Goal: Information Seeking & Learning: Learn about a topic

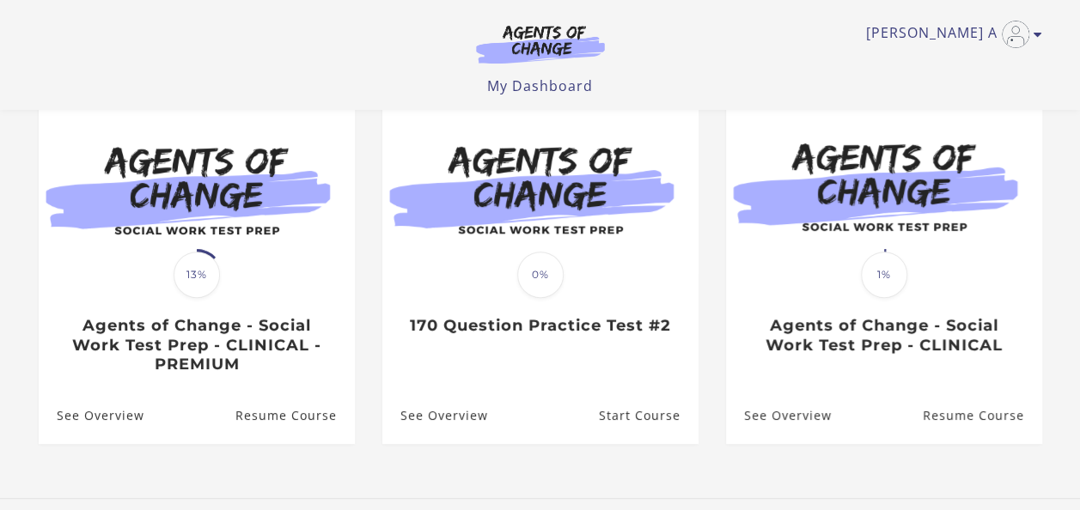
scroll to position [161, 0]
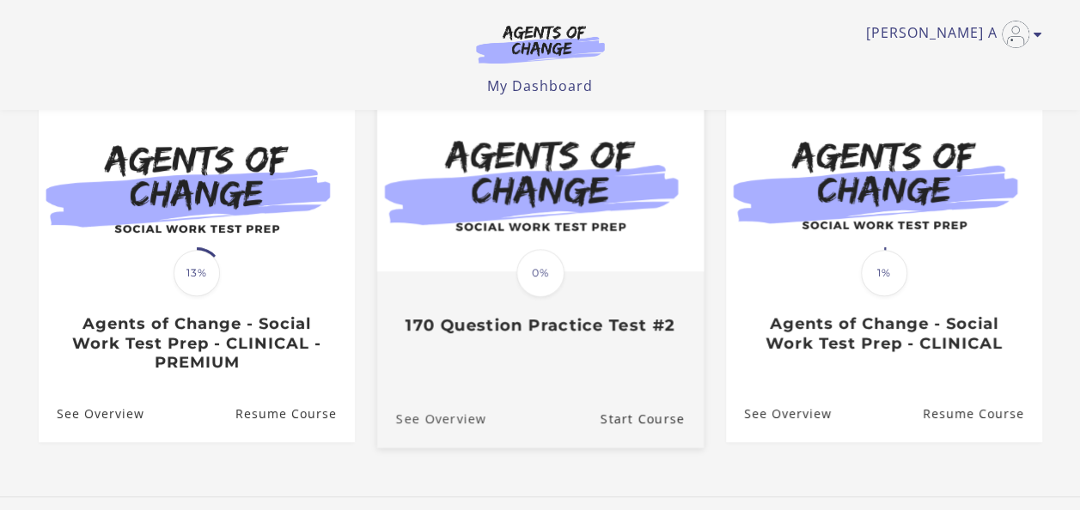
click at [450, 418] on link "See Overview" at bounding box center [430, 418] width 109 height 58
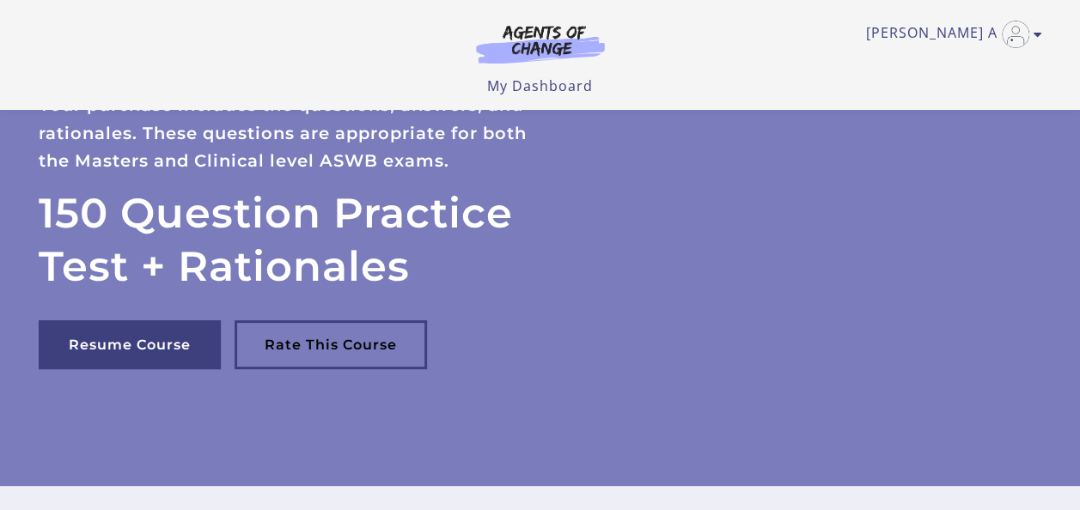
scroll to position [7, 0]
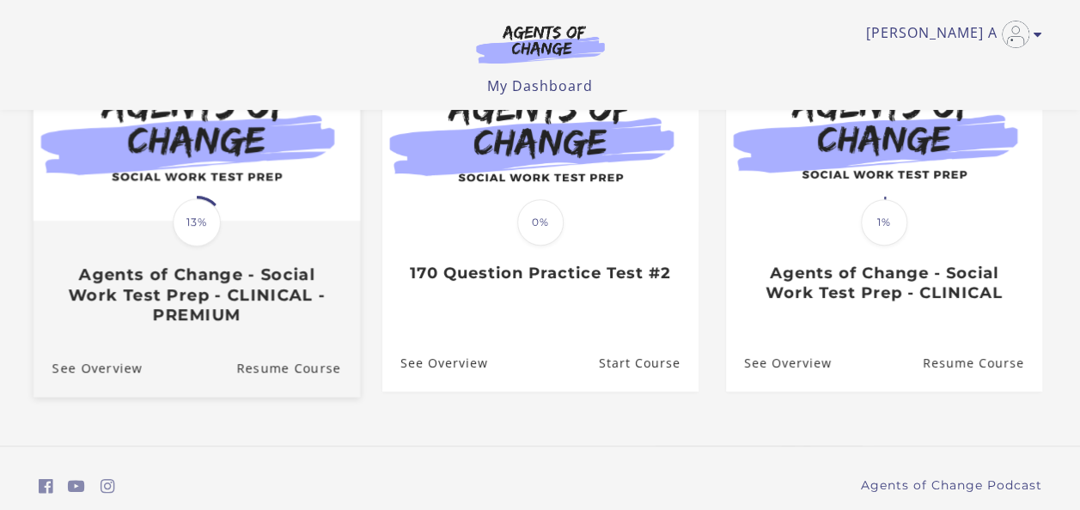
scroll to position [161, 0]
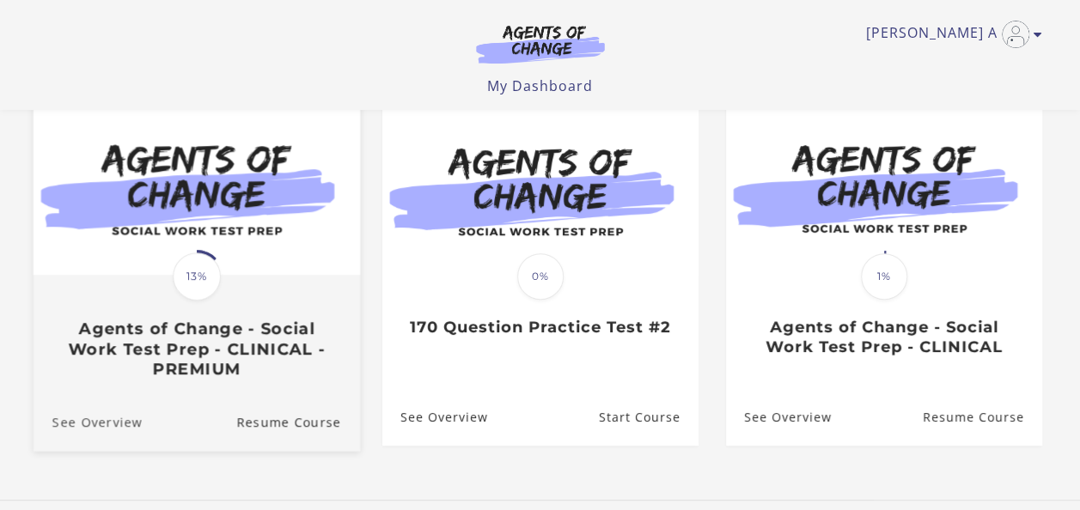
click at [106, 428] on link "See Overview" at bounding box center [87, 422] width 109 height 58
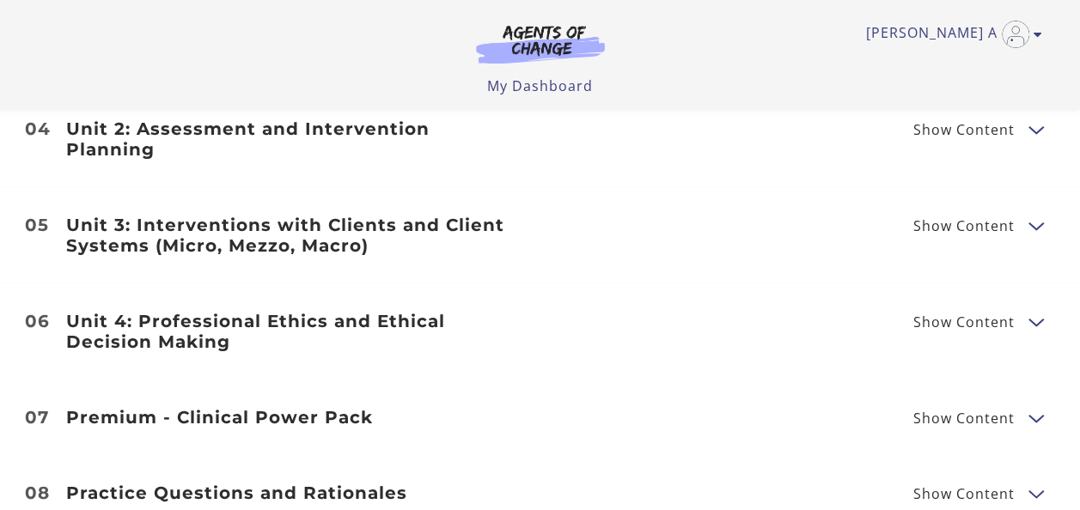
scroll to position [2274, 0]
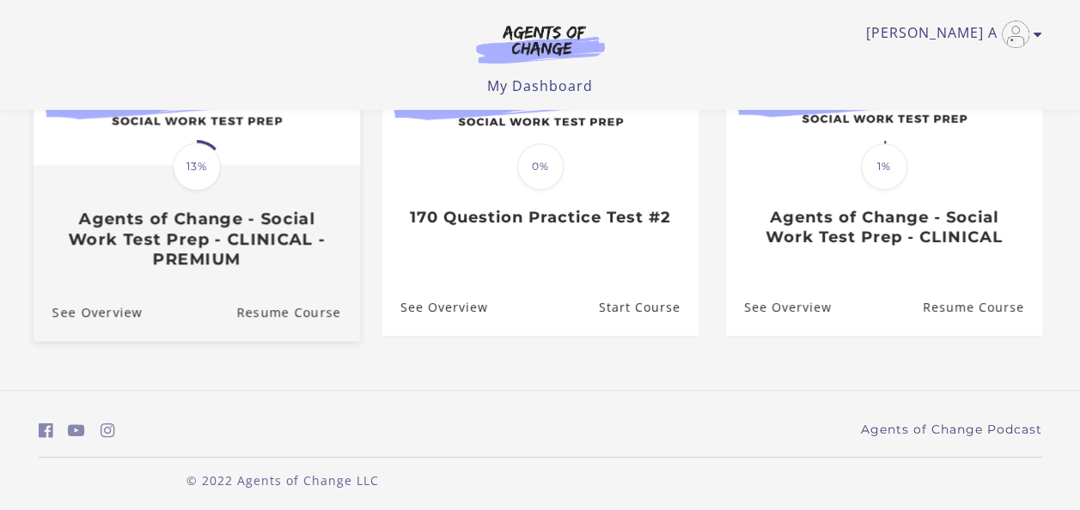
scroll to position [161, 0]
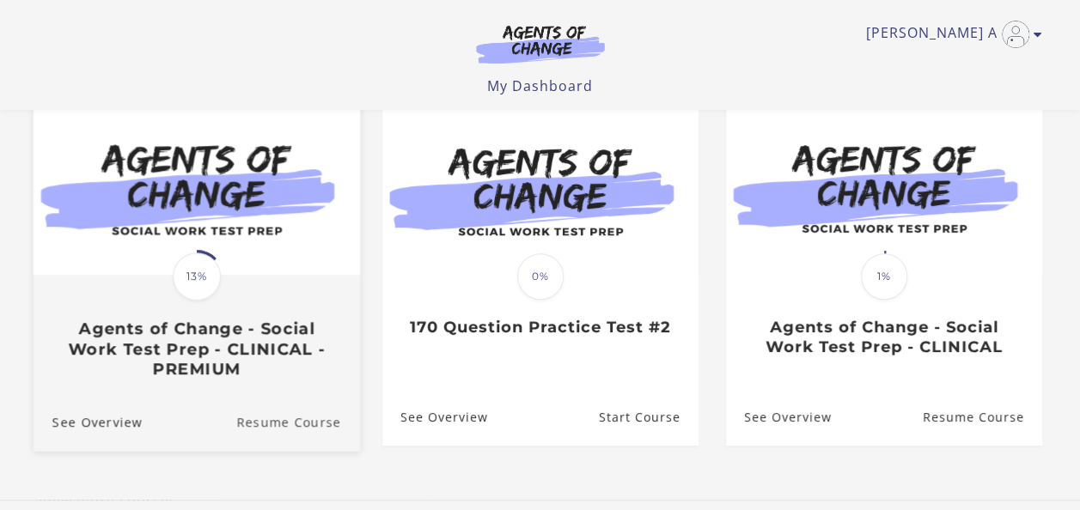
click at [286, 423] on link "Resume Course" at bounding box center [298, 422] width 124 height 58
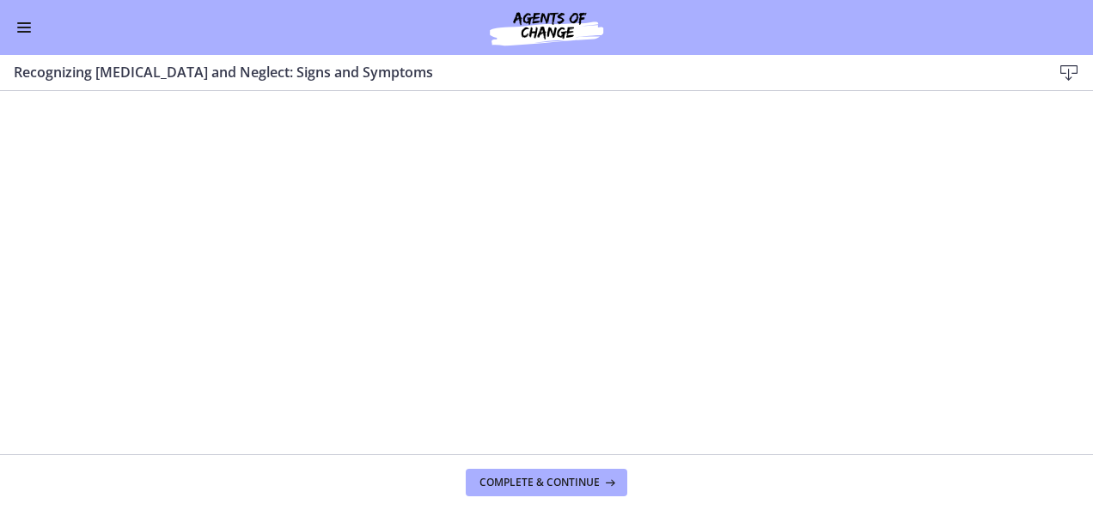
click at [21, 27] on span "Enable menu" at bounding box center [24, 28] width 14 height 2
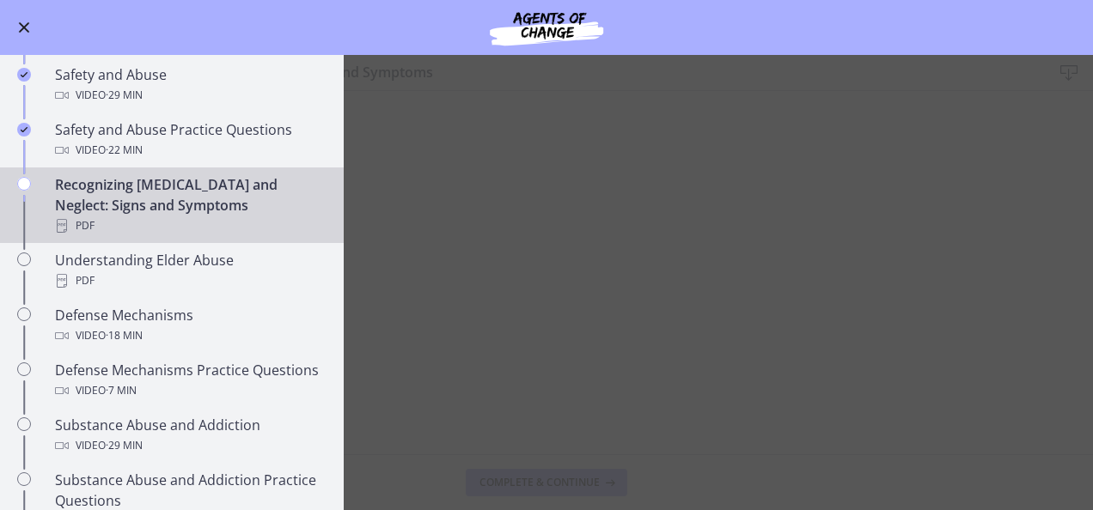
scroll to position [697, 0]
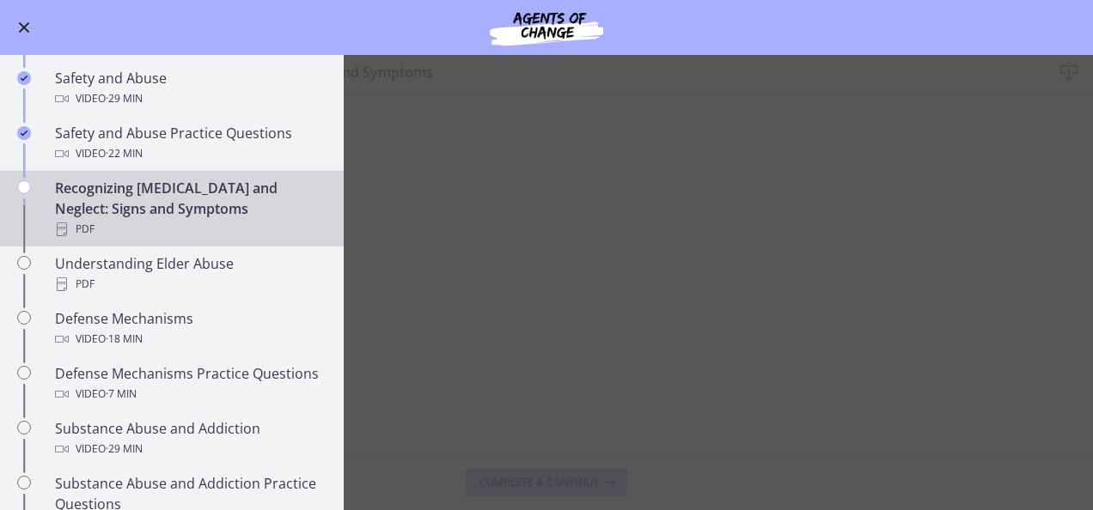
click at [439, 267] on main "Recognizing [MEDICAL_DATA] and Neglect: Signs and Symptoms Download Enable full…" at bounding box center [546, 282] width 1093 height 455
click at [20, 24] on span "Enable menu" at bounding box center [24, 27] width 11 height 11
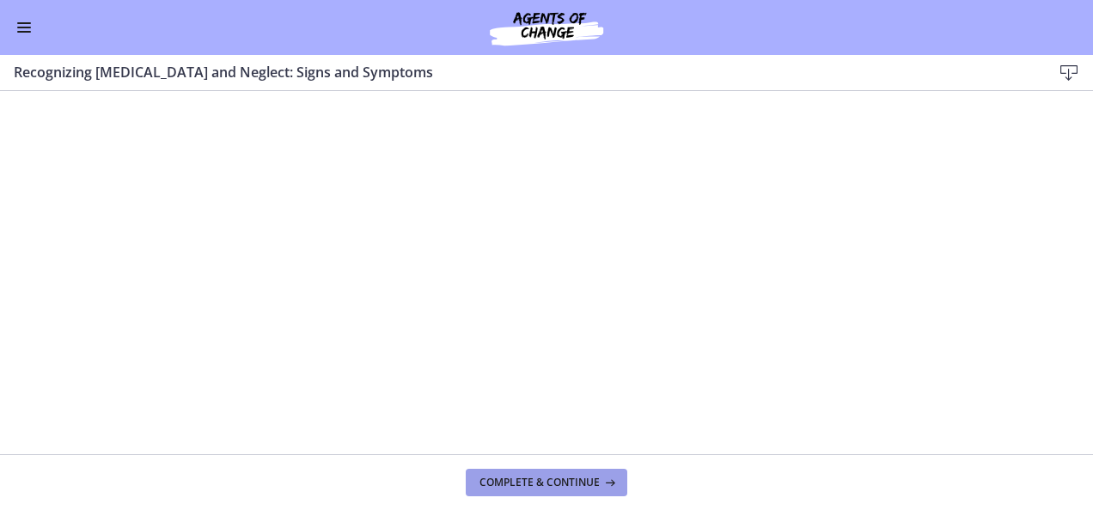
click at [565, 486] on span "Complete & continue" at bounding box center [539, 483] width 120 height 14
click at [533, 492] on button "Complete & continue" at bounding box center [546, 482] width 161 height 27
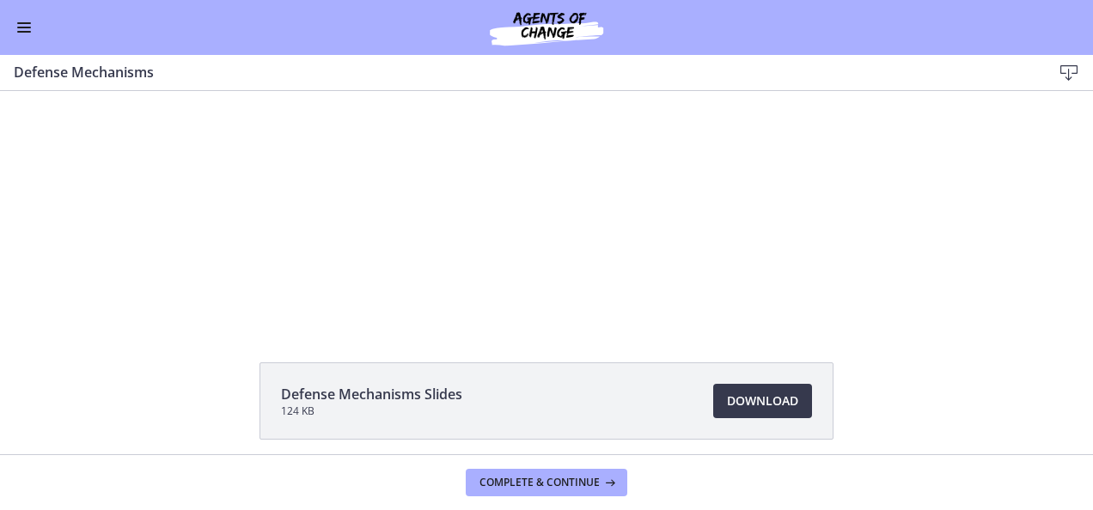
scroll to position [52, 0]
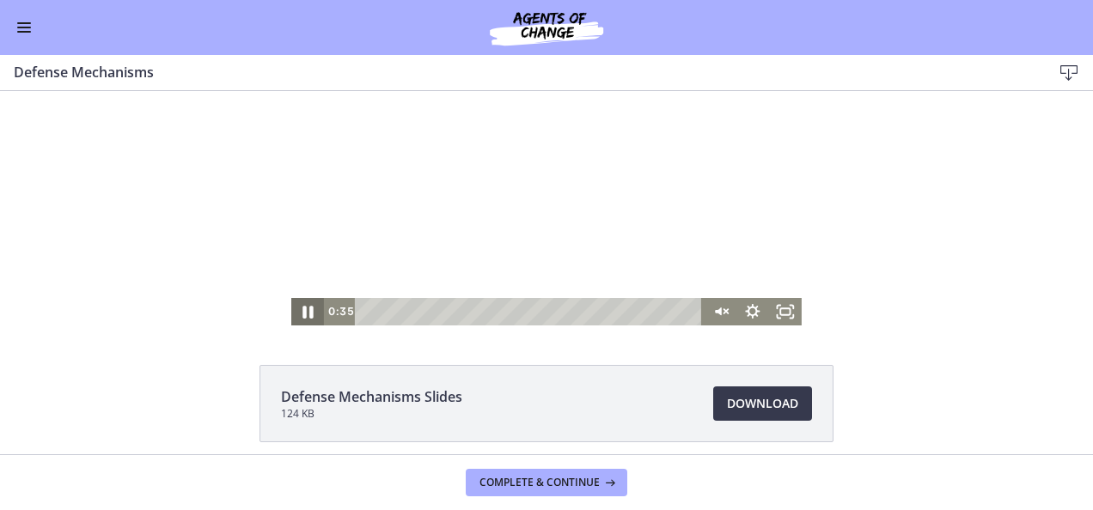
click at [302, 310] on icon "Pause" at bounding box center [307, 312] width 10 height 13
click at [721, 308] on icon "Unmute" at bounding box center [720, 311] width 40 height 33
click at [296, 309] on icon "Play Video" at bounding box center [309, 311] width 40 height 33
click at [302, 308] on icon "Pause" at bounding box center [308, 311] width 40 height 33
click at [297, 308] on icon "Play Video" at bounding box center [309, 311] width 40 height 33
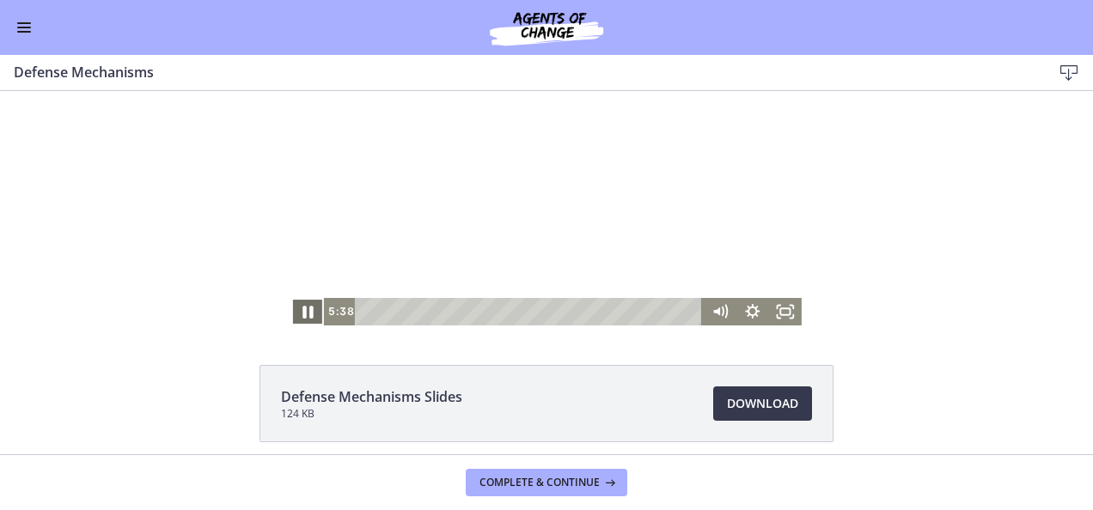
click at [301, 311] on icon "Pause" at bounding box center [308, 311] width 40 height 33
click at [296, 309] on icon "Play Video" at bounding box center [309, 311] width 40 height 33
click at [302, 314] on icon "Pause" at bounding box center [307, 312] width 10 height 13
click at [759, 408] on span "Download Opens in a new window" at bounding box center [762, 403] width 71 height 21
click at [304, 308] on icon "Play Video" at bounding box center [309, 312] width 10 height 14
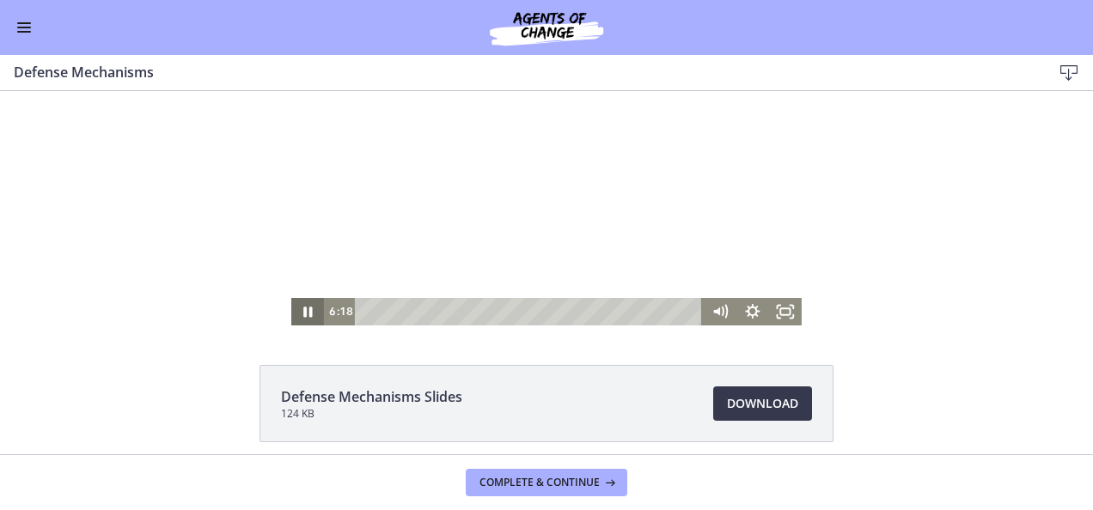
click at [299, 319] on icon "Pause" at bounding box center [307, 311] width 33 height 27
click at [304, 310] on icon "Play Video" at bounding box center [309, 312] width 10 height 14
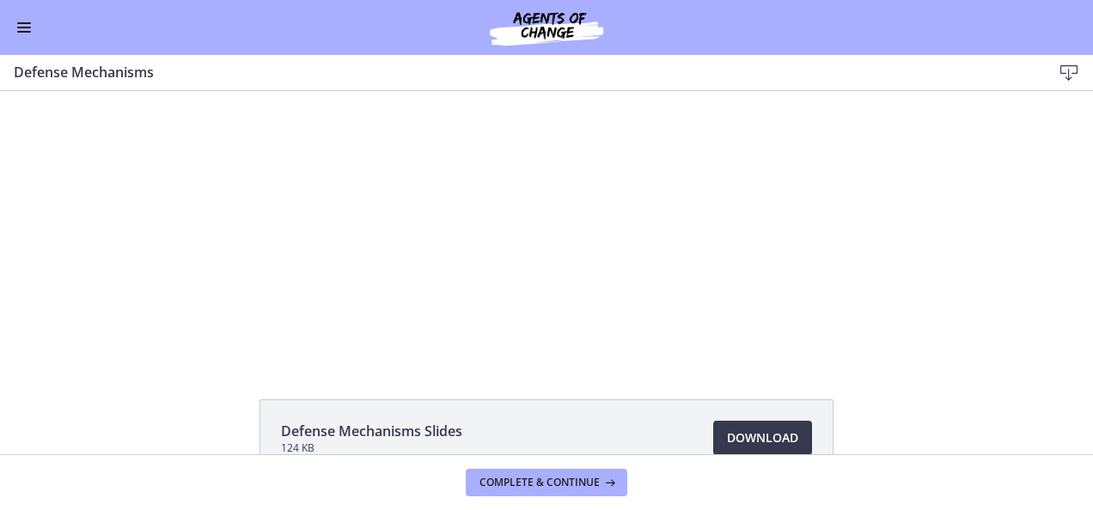
scroll to position [0, 0]
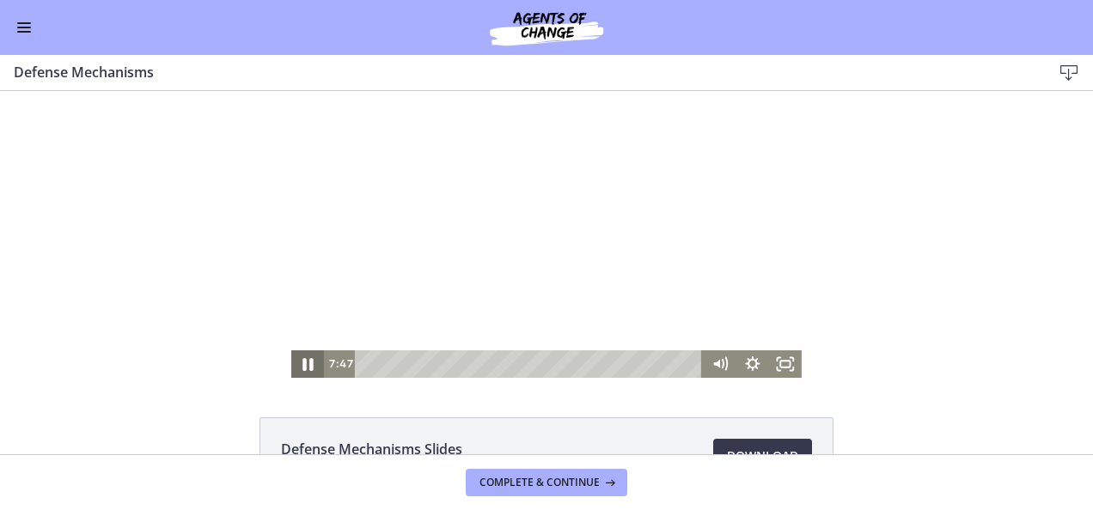
click at [306, 362] on icon "Pause" at bounding box center [308, 364] width 40 height 33
click at [283, 275] on div "Click for sound @keyframes VOLUME_SMALL_WAVE_FLASH { 0% { opacity: 0; } 33% { o…" at bounding box center [546, 234] width 1093 height 287
click at [305, 362] on icon "Play Video" at bounding box center [309, 363] width 9 height 11
click at [302, 362] on icon "Pause" at bounding box center [307, 363] width 33 height 27
click at [304, 362] on icon "Play Video" at bounding box center [309, 364] width 10 height 14
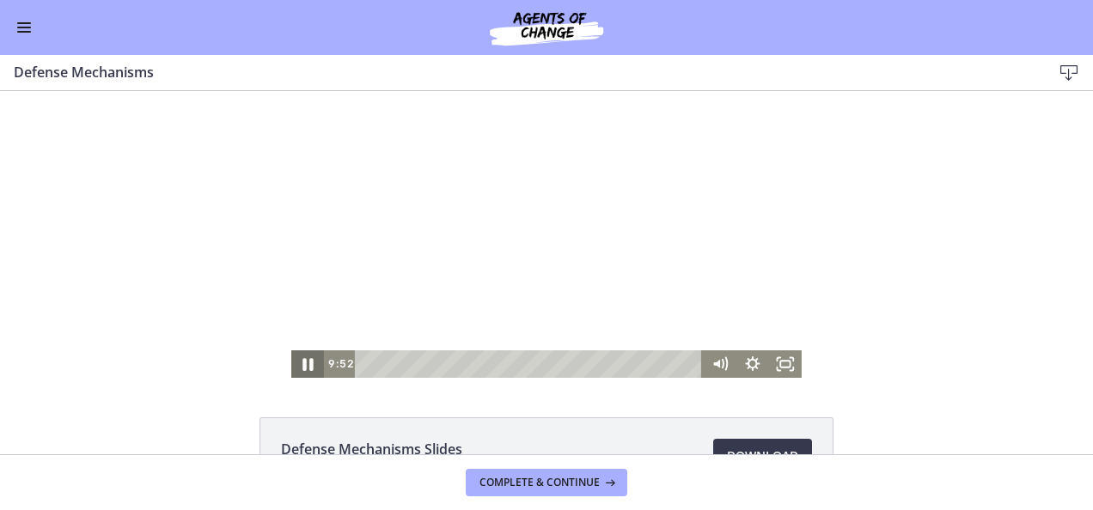
click at [302, 361] on icon "Pause" at bounding box center [308, 364] width 40 height 33
